Goal: Task Accomplishment & Management: Manage account settings

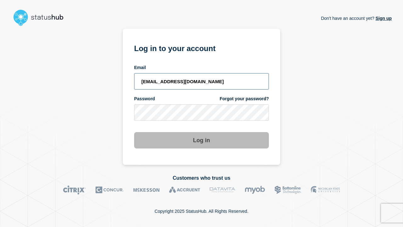
type input "[EMAIL_ADDRESS][DOMAIN_NAME]"
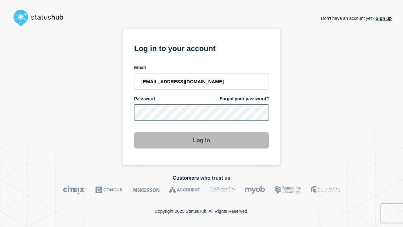
click at [202, 141] on button "Log in" at bounding box center [201, 140] width 135 height 16
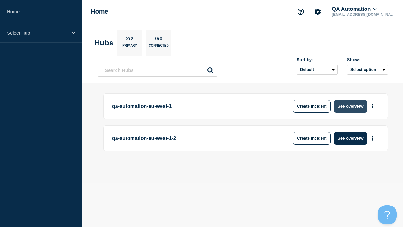
click at [351, 106] on button "See overview" at bounding box center [350, 106] width 33 height 13
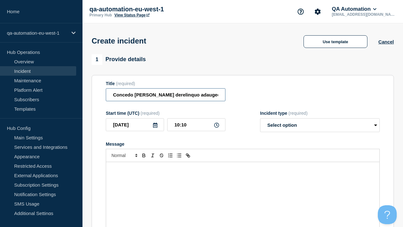
type input "Concedo barba derelinquo adaugeo damno decens subseco venustas substantia."
click at [243, 189] on div "Message" at bounding box center [243, 200] width 274 height 76
select select "identified"
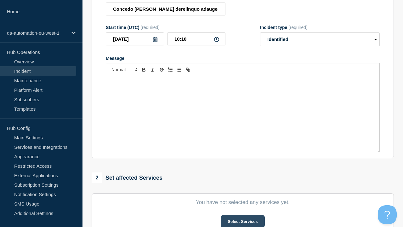
click at [243, 215] on button "Select Services" at bounding box center [243, 221] width 44 height 13
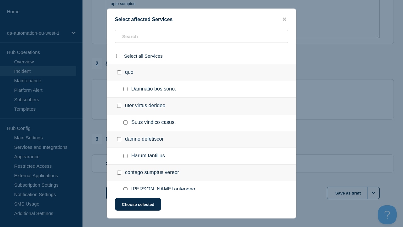
checkbox input "true"
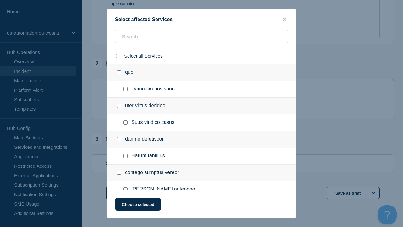
click at [138, 205] on button "Choose selected" at bounding box center [138, 204] width 46 height 13
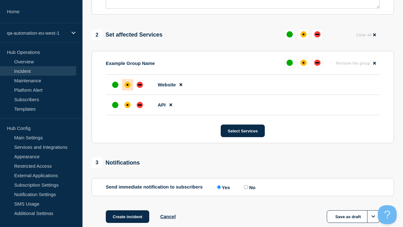
click at [140, 104] on div "down" at bounding box center [140, 104] width 4 height 1
click at [128, 84] on div "affected" at bounding box center [128, 85] width 2 height 2
click at [127, 210] on button "Create incident" at bounding box center [127, 216] width 43 height 13
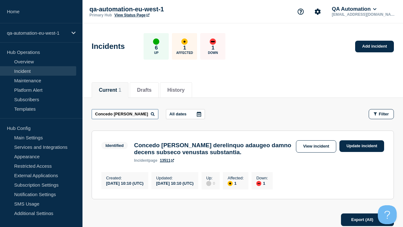
type input "Concedo barba derelinquo adaugeo damno decens subseco venustas substantia."
click at [167, 163] on link "13511" at bounding box center [167, 160] width 14 height 4
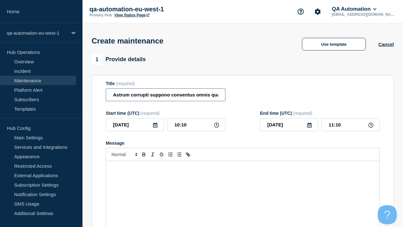
type input "Astrum corrupti suppono conventus omnis quas bardus."
click at [243, 189] on div "Message" at bounding box center [243, 199] width 274 height 76
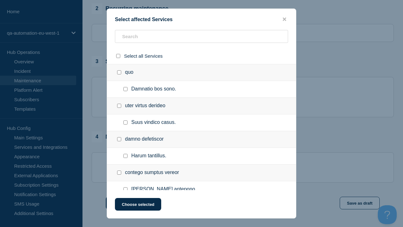
checkbox input "true"
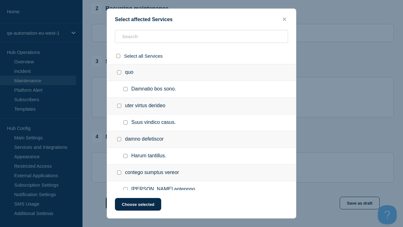
click at [138, 205] on button "Choose selected" at bounding box center [138, 204] width 46 height 13
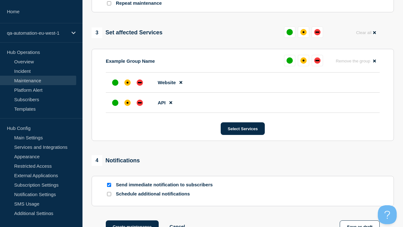
click at [140, 102] on div "down" at bounding box center [140, 102] width 4 height 1
click at [128, 82] on div "affected" at bounding box center [128, 83] width 2 height 2
click at [132, 220] on button "Create maintenance" at bounding box center [132, 226] width 53 height 13
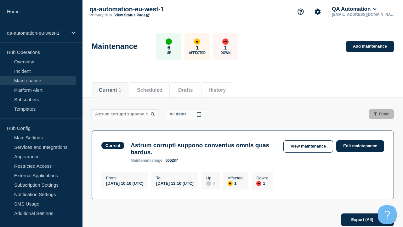
scroll to position [0, 61]
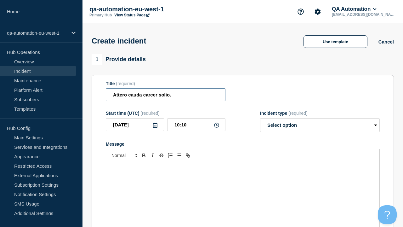
type input "Attero cauda carcer solio."
click at [243, 189] on div "Message" at bounding box center [243, 200] width 274 height 76
select select "identified"
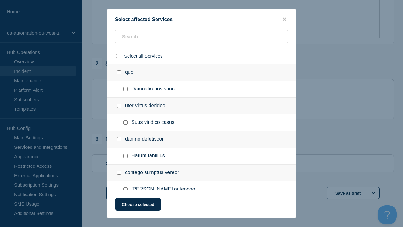
checkbox input "true"
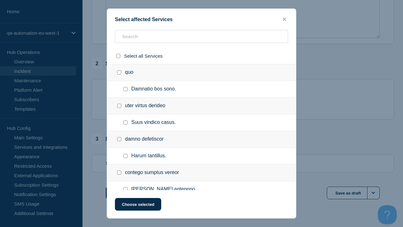
click at [138, 205] on button "Choose selected" at bounding box center [138, 204] width 46 height 13
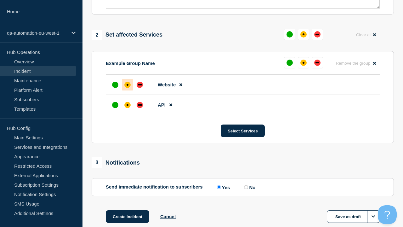
click at [140, 104] on div "down" at bounding box center [140, 104] width 4 height 1
click at [128, 84] on div "affected" at bounding box center [128, 85] width 2 height 2
click at [127, 210] on button "Create incident" at bounding box center [127, 216] width 43 height 13
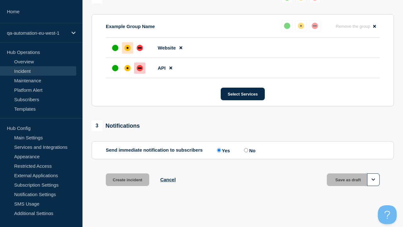
scroll to position [290, 0]
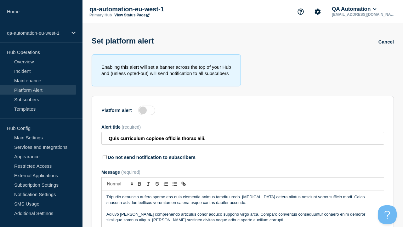
click at [147, 112] on label at bounding box center [146, 110] width 17 height 9
click at [0, 0] on input "Platform alert" at bounding box center [0, 0] width 0 height 0
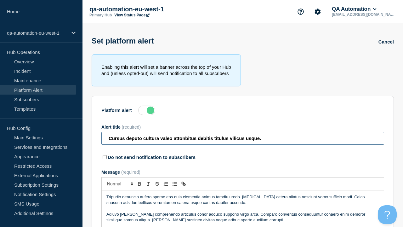
type input "Cursus deputo cultura valeo attonbitus debitis titulus vilicus usque."
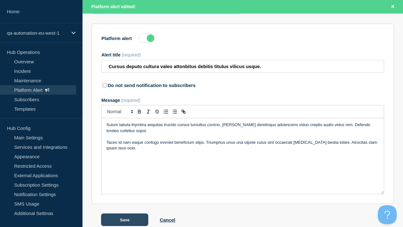
scroll to position [99, 0]
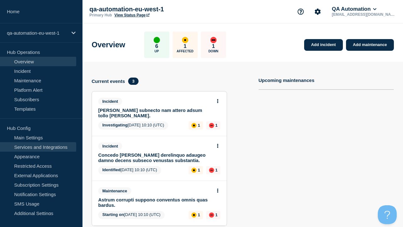
click at [38, 147] on link "Services and Integrations" at bounding box center [38, 146] width 76 height 9
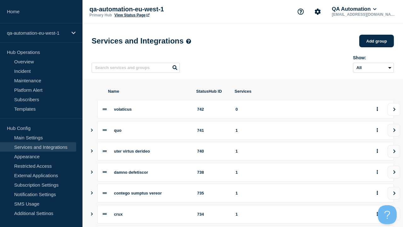
click at [394, 111] on icon "view group" at bounding box center [395, 109] width 4 height 4
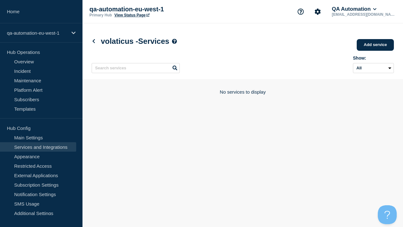
click at [376, 45] on link "Add service" at bounding box center [375, 45] width 37 height 12
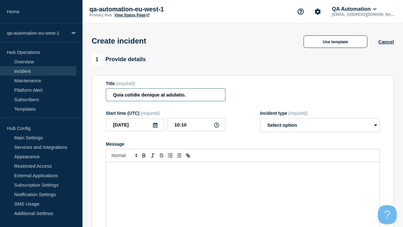
type input "Quia cotidie denique at adulatio."
click at [243, 189] on div "Message" at bounding box center [243, 200] width 274 height 76
select select "identified"
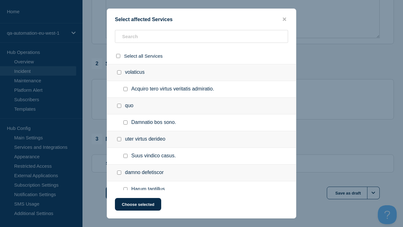
checkbox input "true"
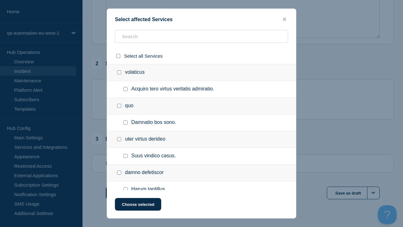
scroll to position [169, 0]
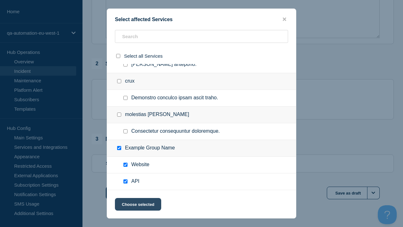
click at [138, 205] on button "Choose selected" at bounding box center [138, 204] width 46 height 13
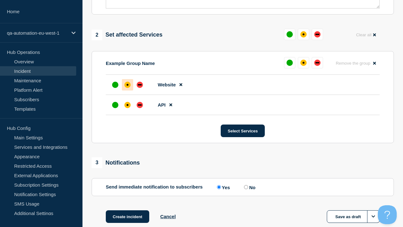
click at [140, 104] on div "down" at bounding box center [140, 104] width 4 height 1
click at [128, 84] on div "affected" at bounding box center [128, 85] width 2 height 2
click at [354, 210] on button "Save as draft" at bounding box center [353, 216] width 53 height 13
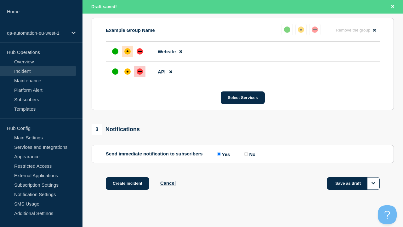
scroll to position [290, 0]
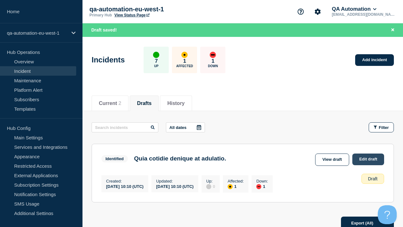
click at [368, 159] on link "Edit draft" at bounding box center [369, 159] width 32 height 12
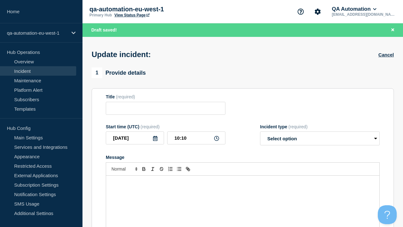
type input "Quia cotidie denique at adulatio."
select select "identified"
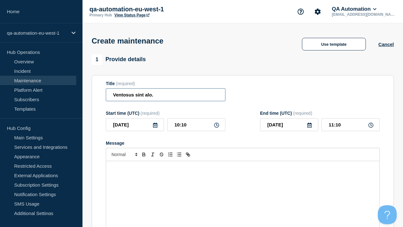
type input "Ventosus sint alo."
click at [243, 189] on div "Message" at bounding box center [243, 199] width 274 height 76
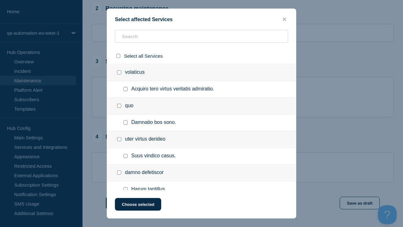
checkbox input "true"
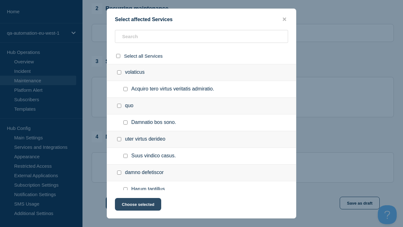
click at [138, 205] on button "Choose selected" at bounding box center [138, 204] width 46 height 13
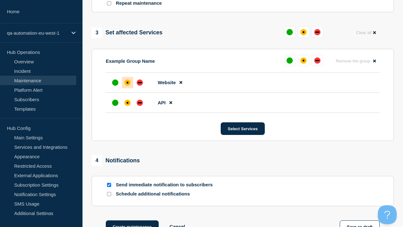
click at [128, 102] on div "affected" at bounding box center [128, 103] width 2 height 2
click at [128, 82] on div "affected" at bounding box center [128, 83] width 2 height 2
click at [360, 220] on button "Save as draft" at bounding box center [360, 226] width 40 height 13
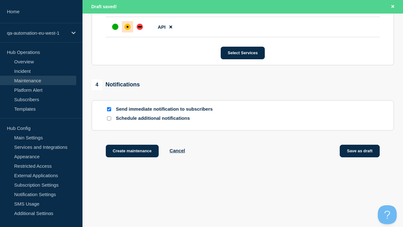
scroll to position [399, 0]
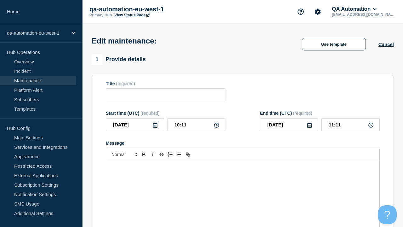
type input "Ventosus sint alo."
type input "10:10"
type input "11:10"
type input "Ventosus sint alo. EDIT"
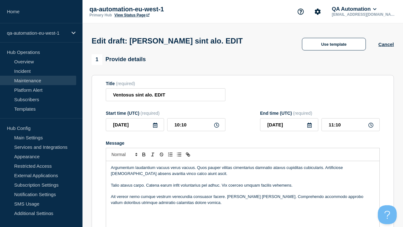
scroll to position [355, 0]
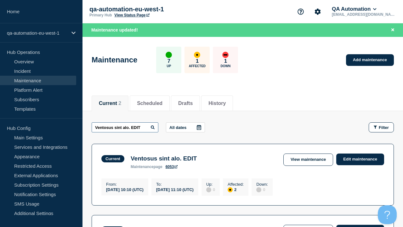
type input "Ventosus sint alo. EDIT"
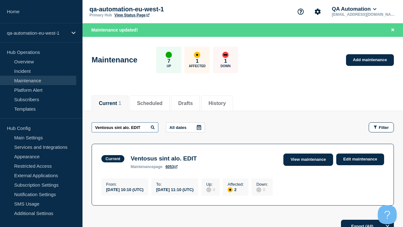
click at [309, 159] on link "View maintenance" at bounding box center [309, 159] width 50 height 12
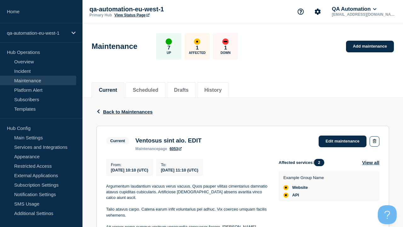
click at [176, 151] on link "6053" at bounding box center [176, 149] width 12 height 4
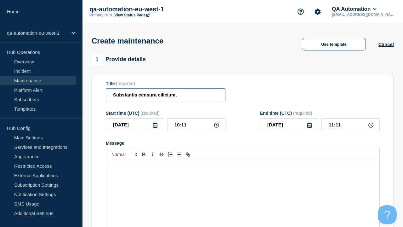
type input "Substantia censura cilicium."
click at [243, 189] on div "Message" at bounding box center [243, 199] width 274 height 76
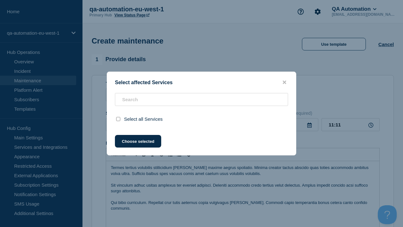
scroll to position [266, 0]
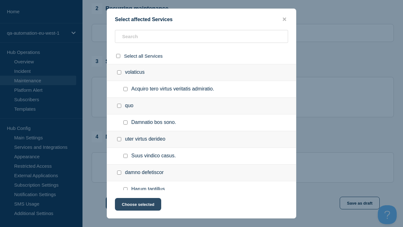
checkbox input "true"
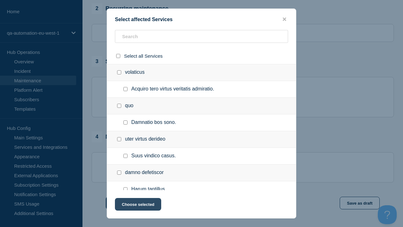
click at [138, 205] on button "Choose selected" at bounding box center [138, 204] width 46 height 13
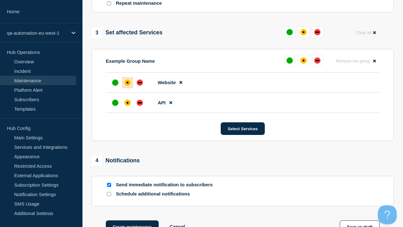
click at [128, 102] on div "affected" at bounding box center [128, 103] width 2 height 2
click at [128, 82] on div "affected" at bounding box center [128, 83] width 2 height 2
click at [132, 220] on button "Create maintenance" at bounding box center [132, 226] width 53 height 13
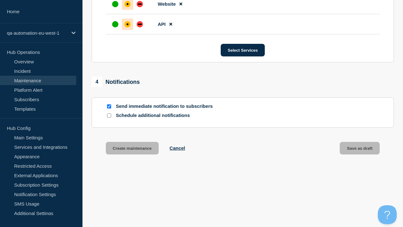
scroll to position [399, 0]
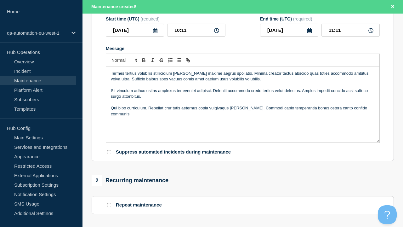
type input "Substantia censura cilicium. EDIT"
click at [243, 105] on p "Message" at bounding box center [243, 103] width 264 height 6
